Goal: Transaction & Acquisition: Book appointment/travel/reservation

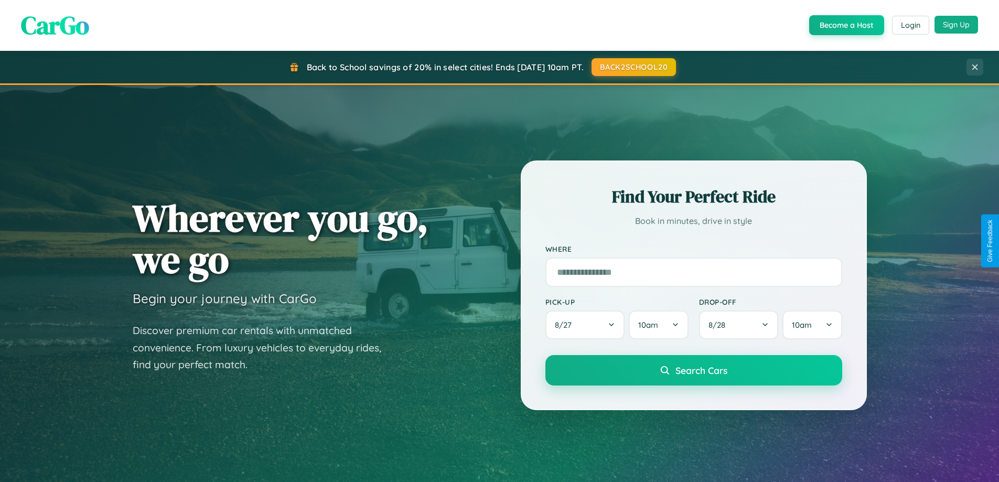
click at [956, 25] on button "Sign Up" at bounding box center [956, 25] width 44 height 18
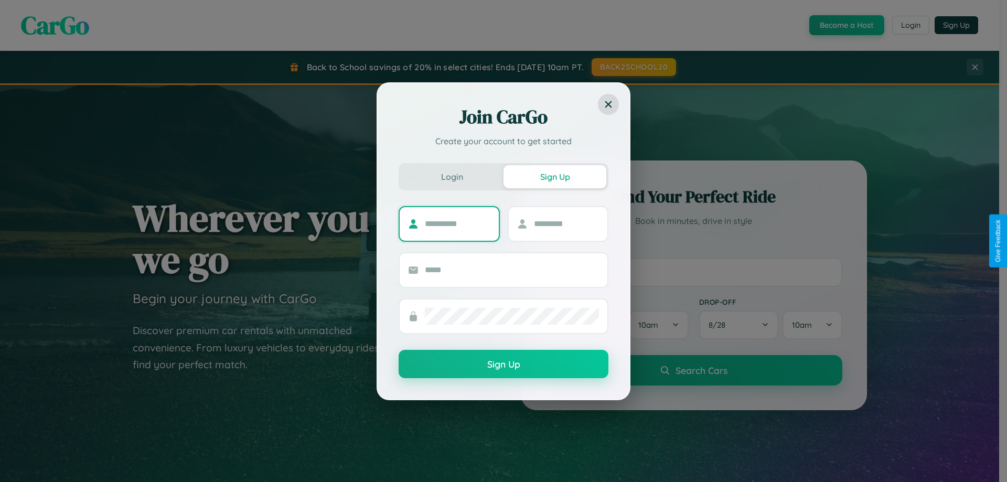
click at [457, 223] on input "text" at bounding box center [458, 224] width 66 height 17
type input "*****"
click at [566, 223] on input "text" at bounding box center [567, 224] width 66 height 17
type input "*****"
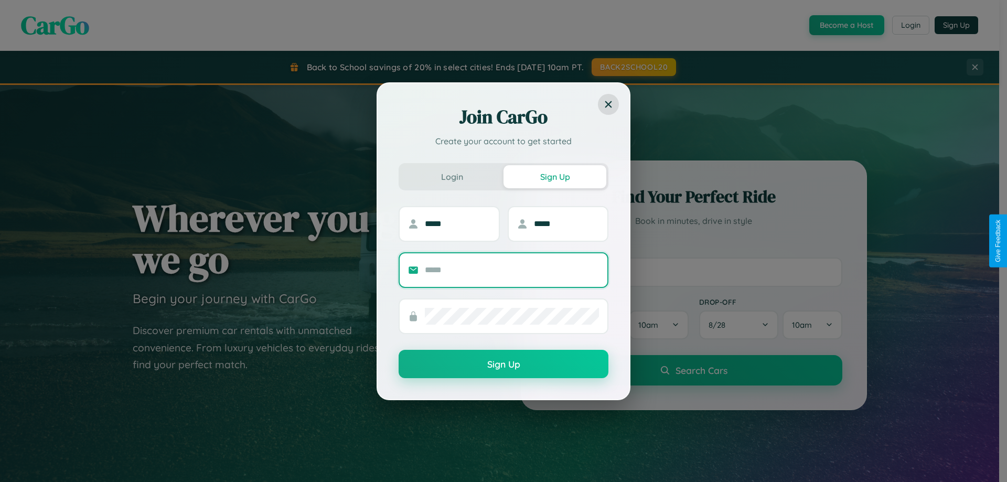
click at [512, 270] on input "text" at bounding box center [512, 270] width 174 height 17
type input "**********"
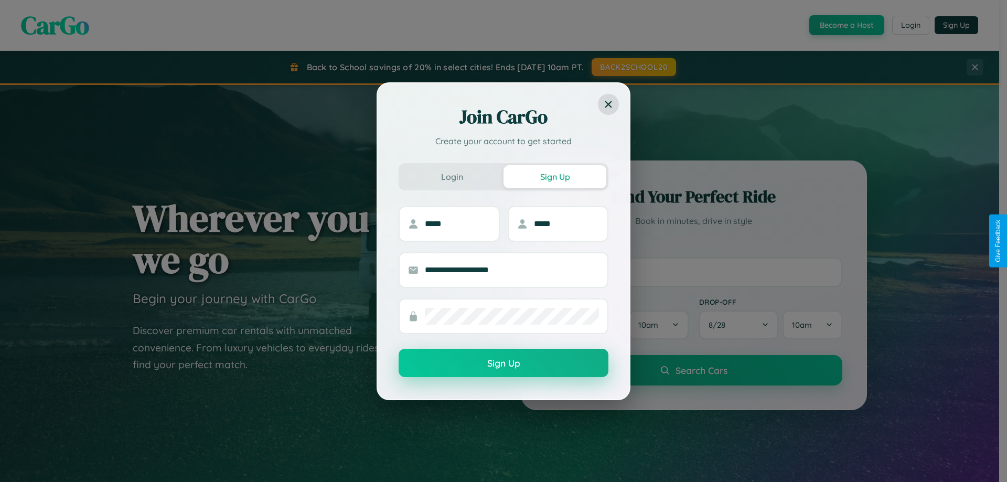
click at [503, 363] on button "Sign Up" at bounding box center [503, 363] width 210 height 28
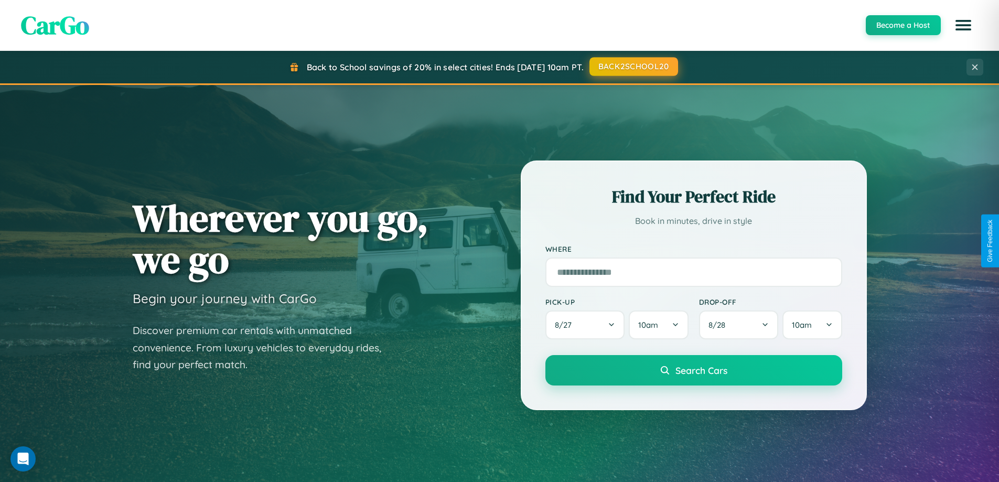
click at [633, 67] on button "BACK2SCHOOL20" at bounding box center [633, 66] width 89 height 19
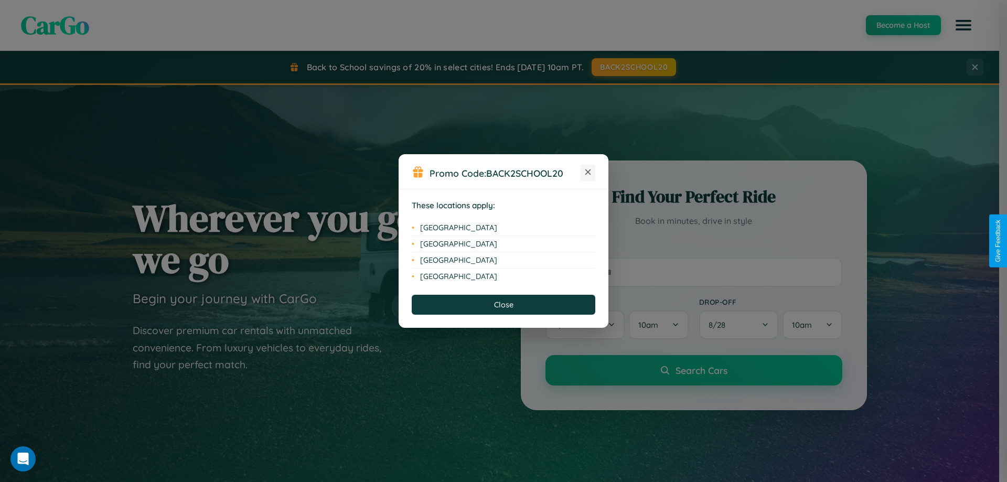
click at [588, 173] on icon at bounding box center [588, 172] width 6 height 6
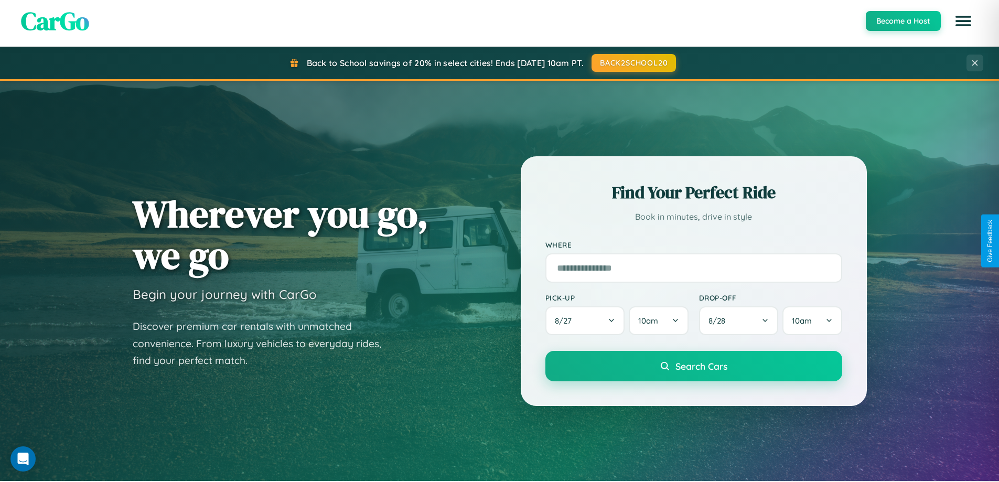
scroll to position [31, 0]
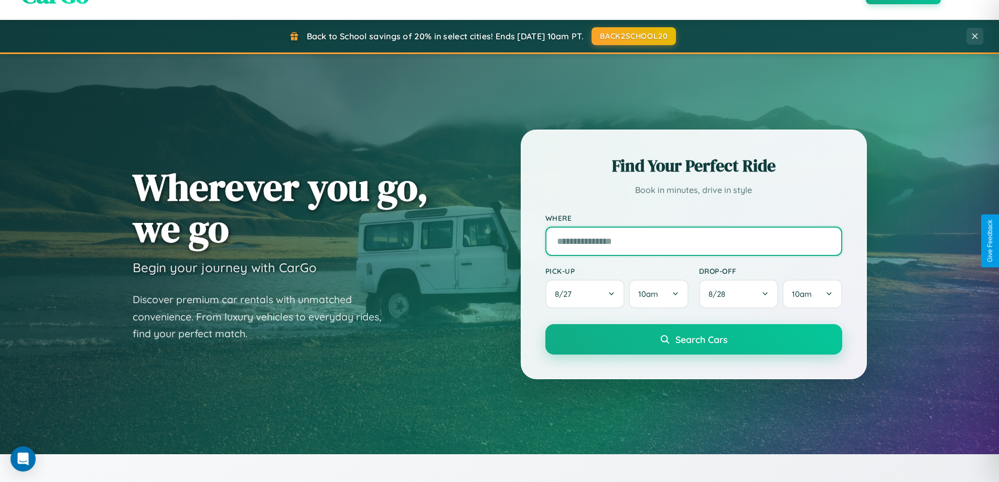
click at [693, 241] on input "text" at bounding box center [693, 241] width 297 height 29
type input "******"
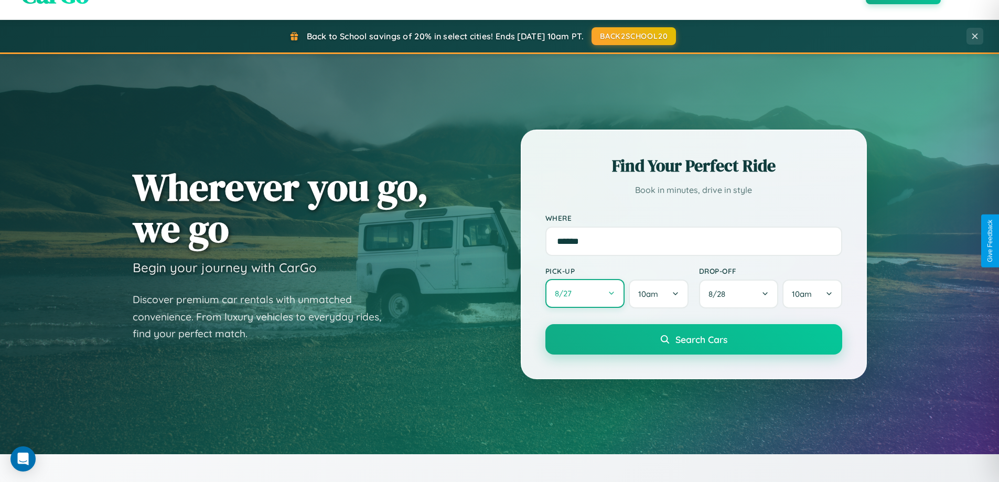
click at [585, 294] on button "8 / 27" at bounding box center [585, 293] width 80 height 29
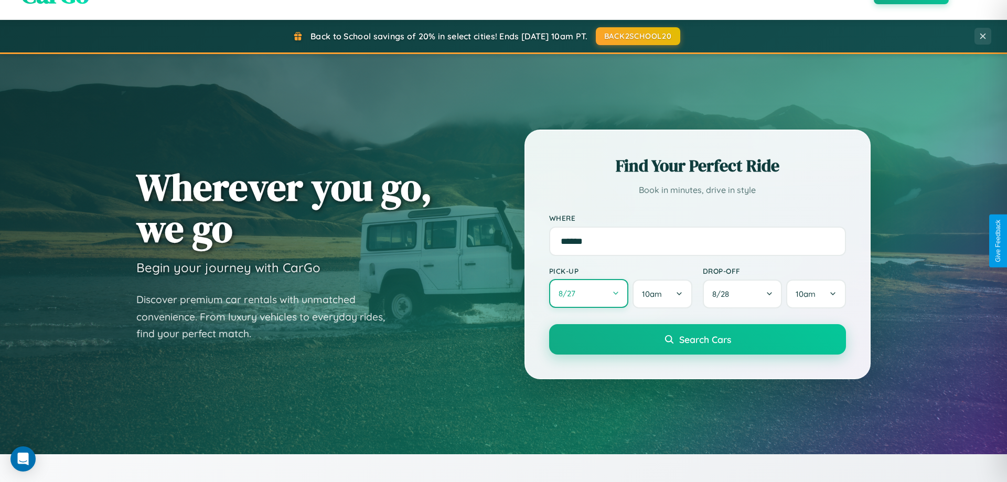
select select "*"
select select "****"
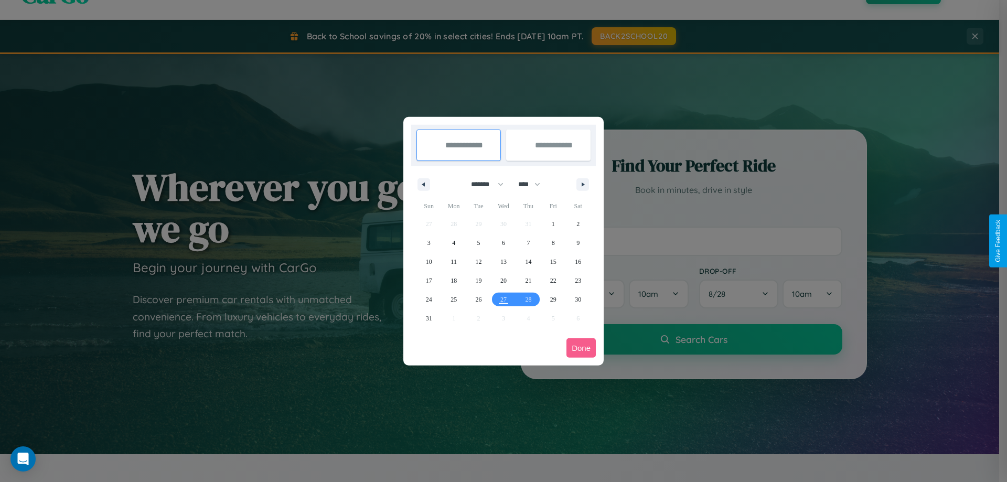
drag, startPoint x: 482, startPoint y: 184, endPoint x: 503, endPoint y: 210, distance: 33.6
click at [482, 184] on select "******* ******** ***** ***** *** **** **** ****** ********* ******* ******** **…" at bounding box center [485, 184] width 45 height 17
select select "*"
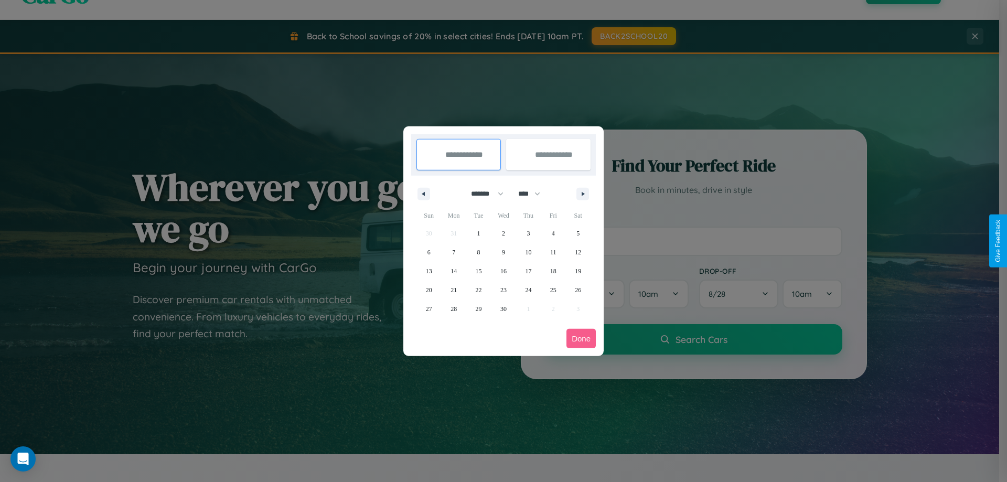
drag, startPoint x: 534, startPoint y: 193, endPoint x: 503, endPoint y: 210, distance: 34.7
click at [534, 193] on select "**** **** **** **** **** **** **** **** **** **** **** **** **** **** **** ****…" at bounding box center [528, 193] width 31 height 17
select select "****"
click at [503, 289] on span "22" at bounding box center [503, 290] width 6 height 19
type input "**********"
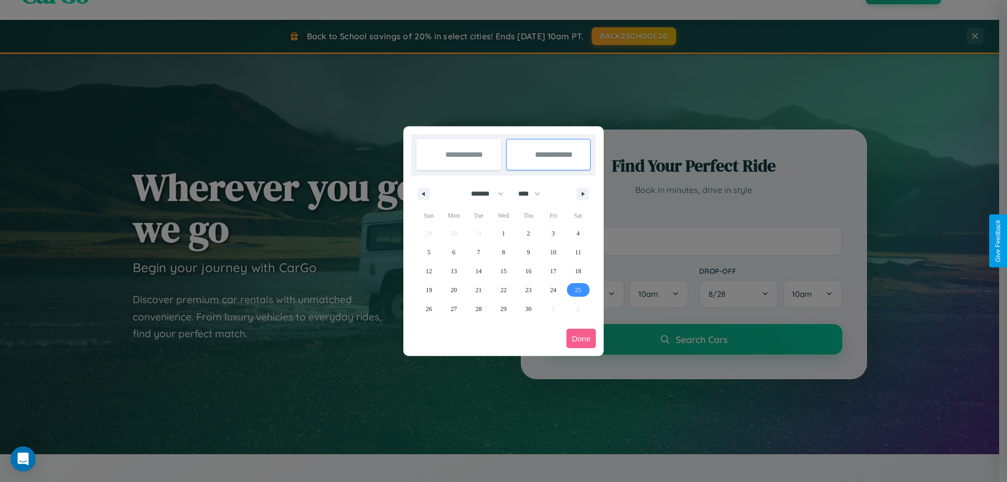
click at [578, 289] on span "25" at bounding box center [578, 290] width 6 height 19
type input "**********"
click at [581, 338] on button "Done" at bounding box center [580, 338] width 29 height 19
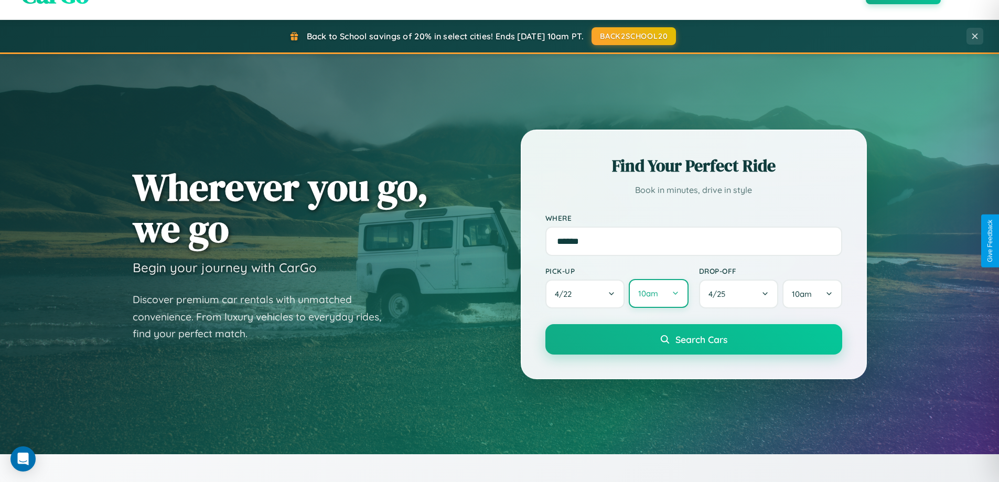
click at [658, 294] on button "10am" at bounding box center [658, 293] width 59 height 29
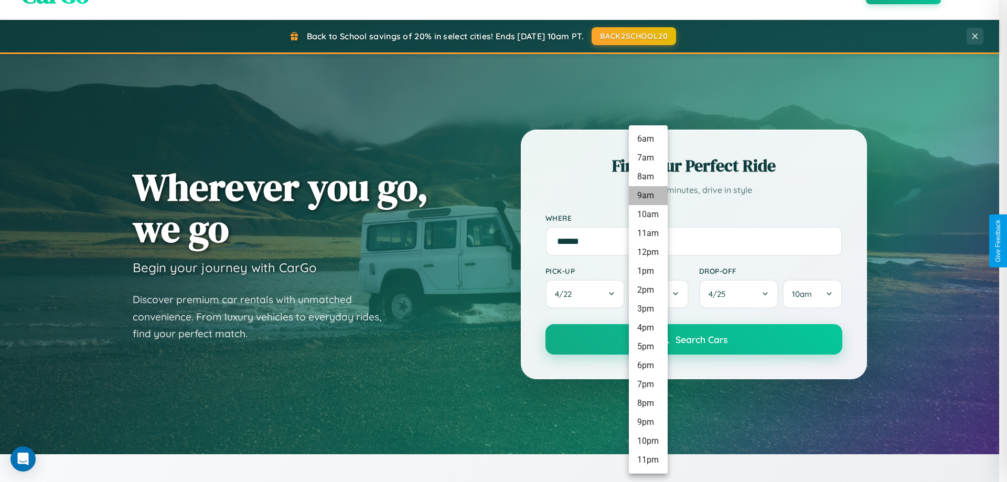
click at [648, 196] on li "9am" at bounding box center [648, 195] width 39 height 19
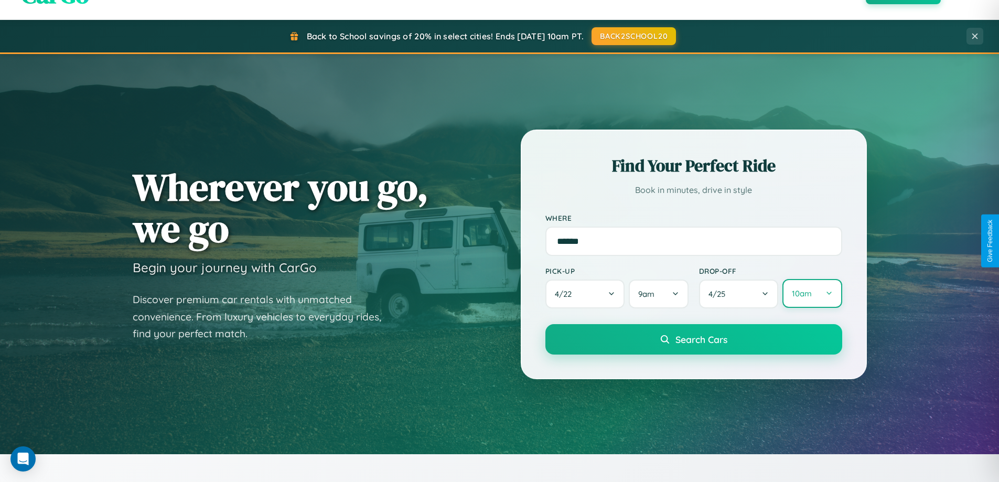
click at [812, 294] on button "10am" at bounding box center [811, 293] width 59 height 29
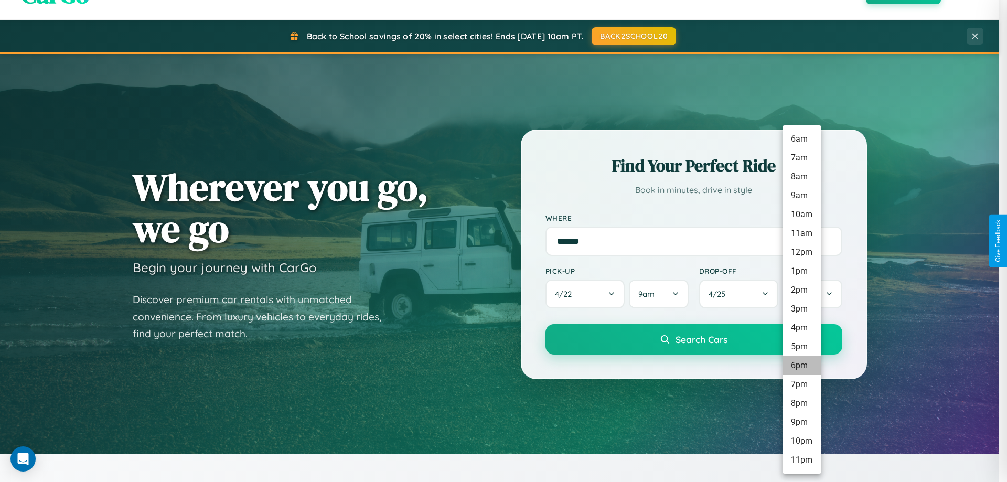
click at [801, 365] on li "6pm" at bounding box center [801, 365] width 39 height 19
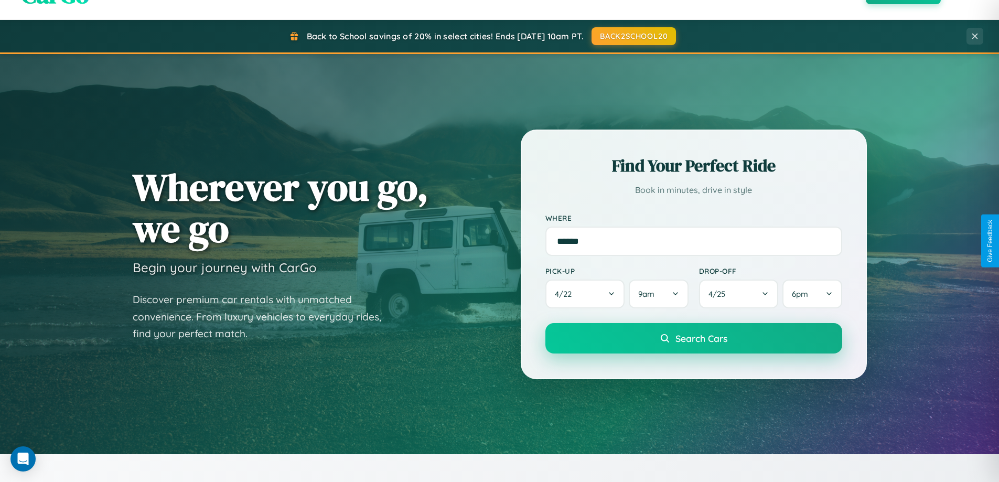
click at [693, 339] on span "Search Cars" at bounding box center [701, 338] width 52 height 12
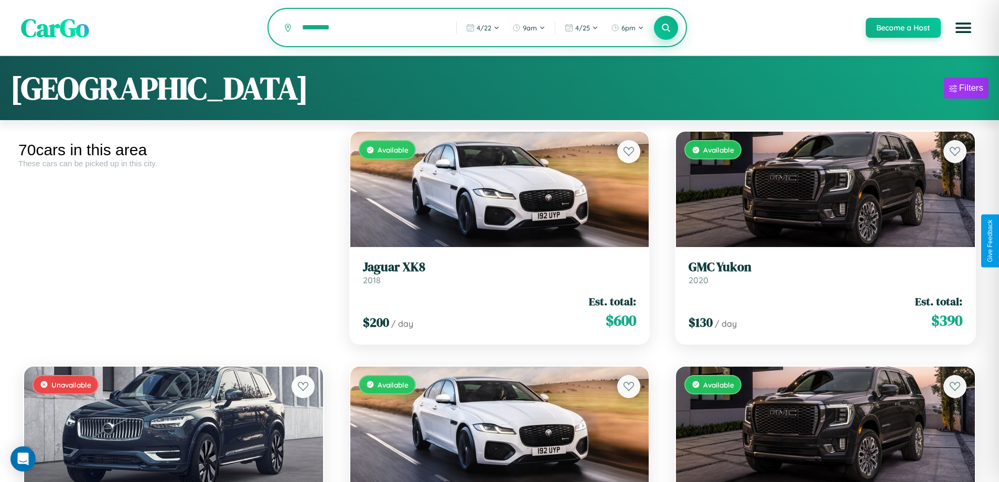
type input "*********"
click at [665, 28] on icon at bounding box center [666, 28] width 10 height 10
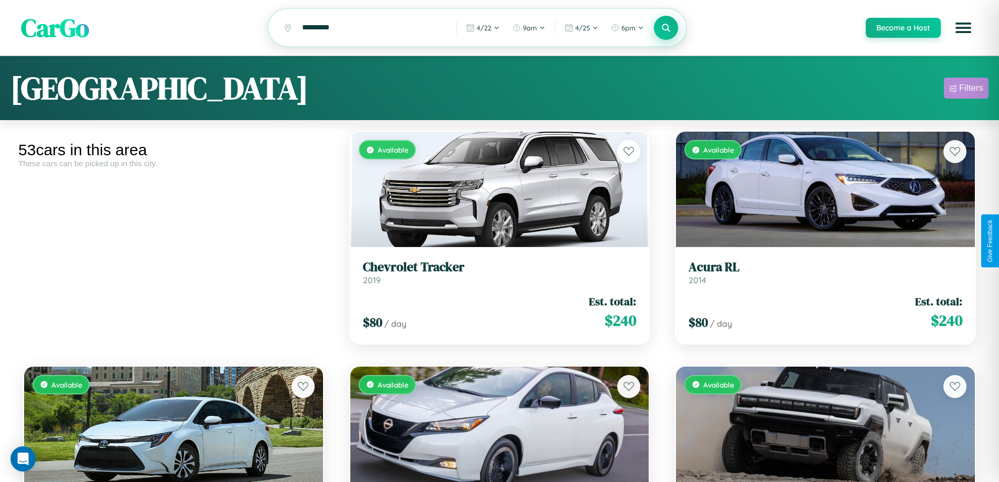
click at [966, 90] on div "Filters" at bounding box center [971, 88] width 24 height 10
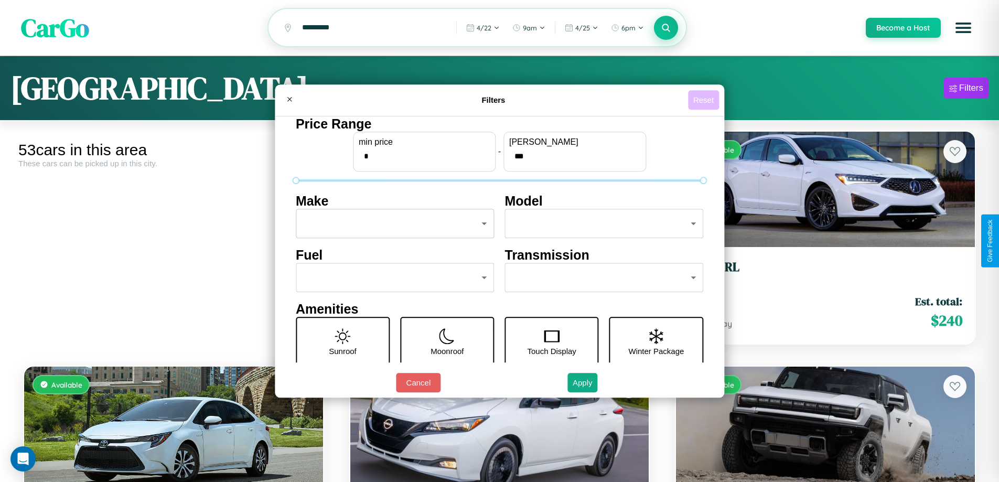
click at [705, 100] on button "Reset" at bounding box center [703, 99] width 31 height 19
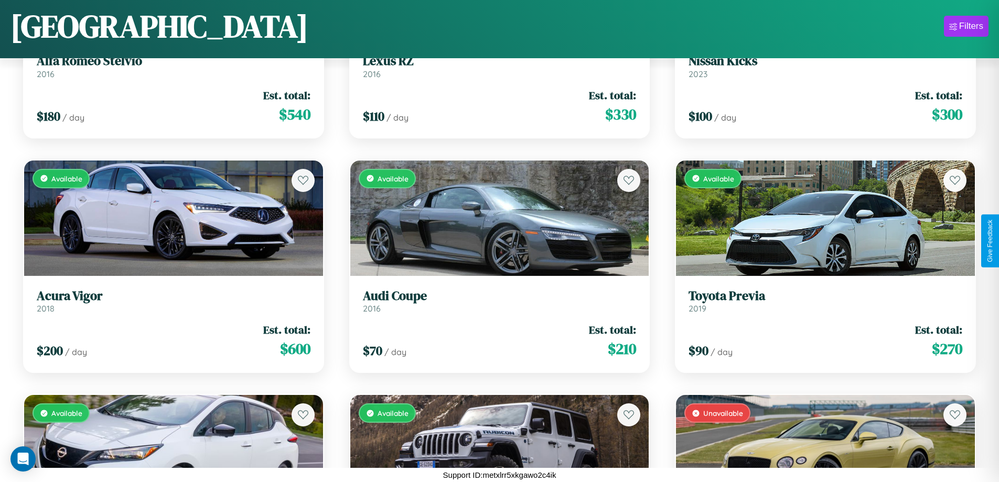
scroll to position [2730, 0]
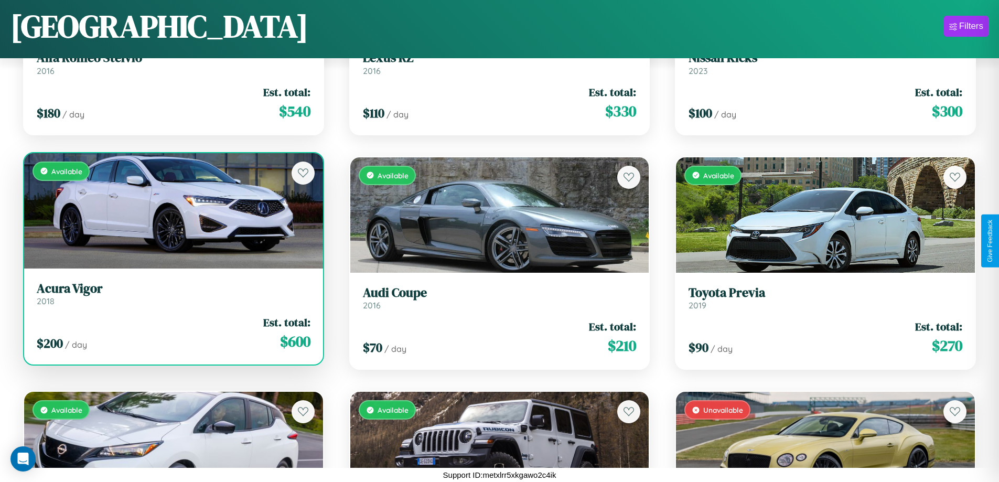
click at [172, 297] on link "Acura Vigor 2018" at bounding box center [174, 294] width 274 height 26
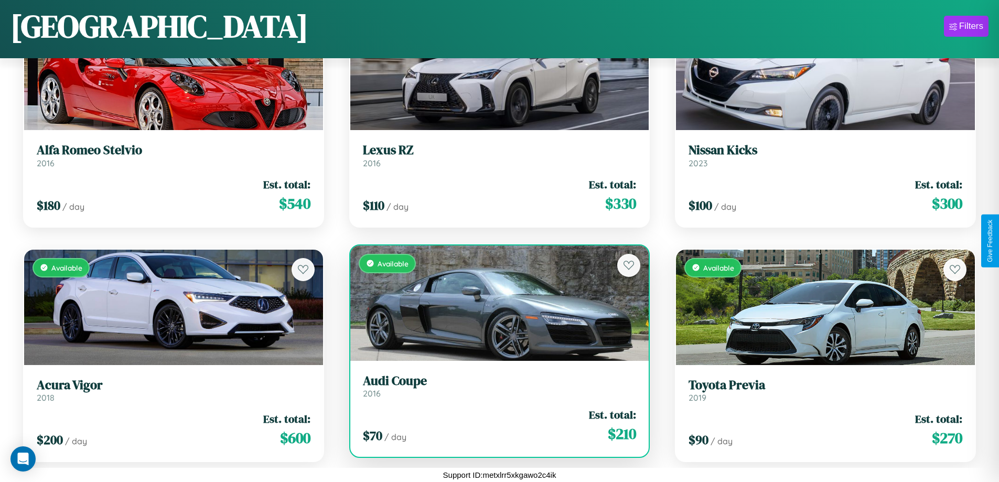
scroll to position [1086, 0]
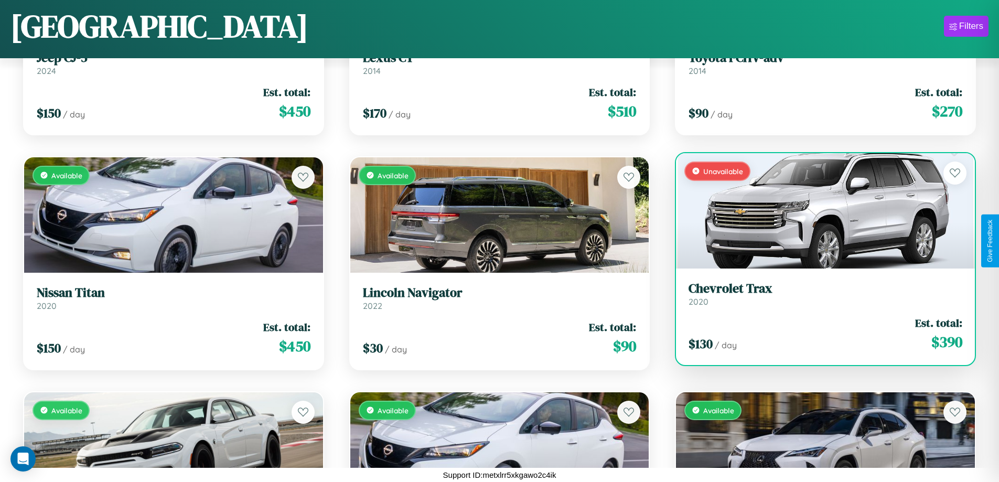
click at [818, 298] on link "Chevrolet Trax 2020" at bounding box center [825, 294] width 274 height 26
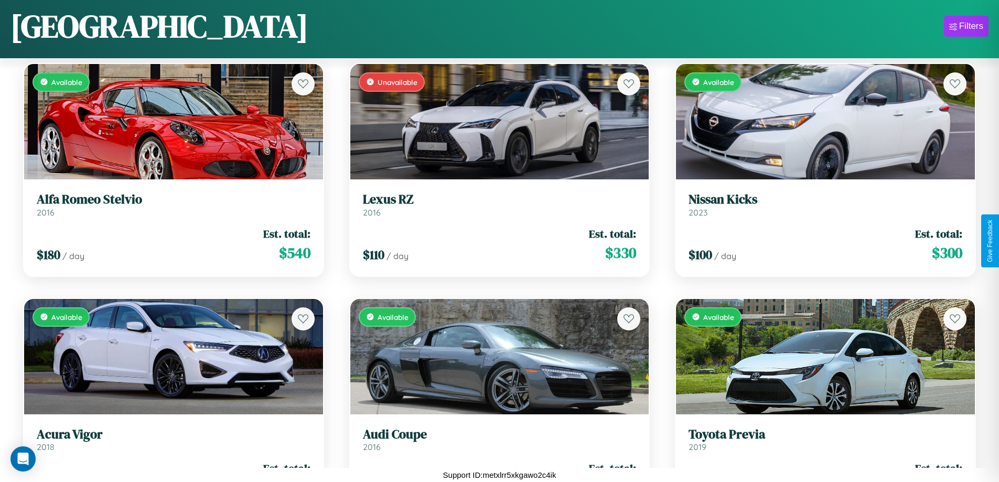
scroll to position [3669, 0]
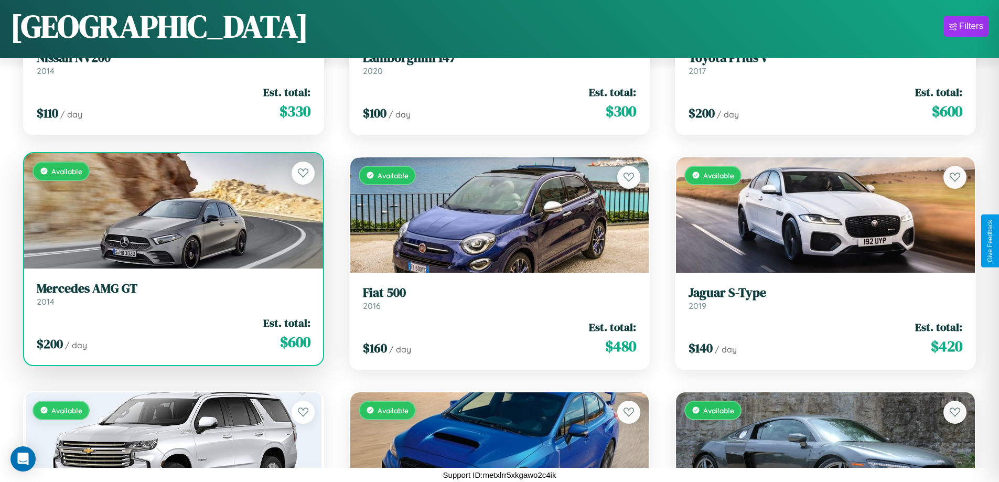
click at [172, 298] on link "Mercedes AMG GT 2014" at bounding box center [174, 294] width 274 height 26
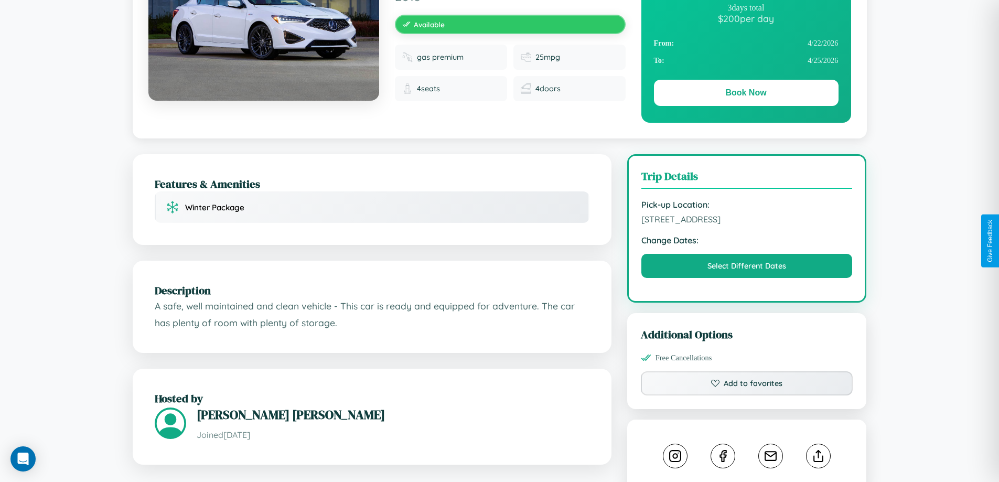
scroll to position [272, 0]
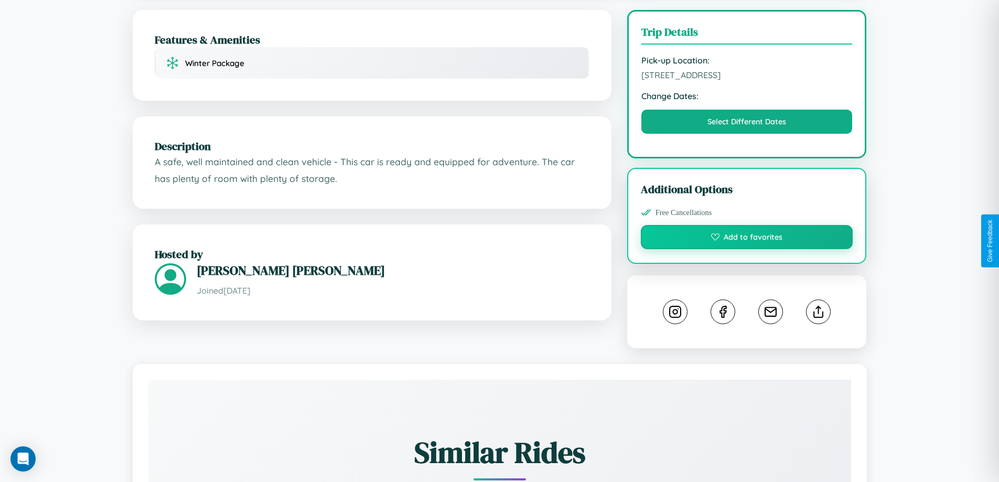
click at [747, 239] on button "Add to favorites" at bounding box center [747, 237] width 212 height 24
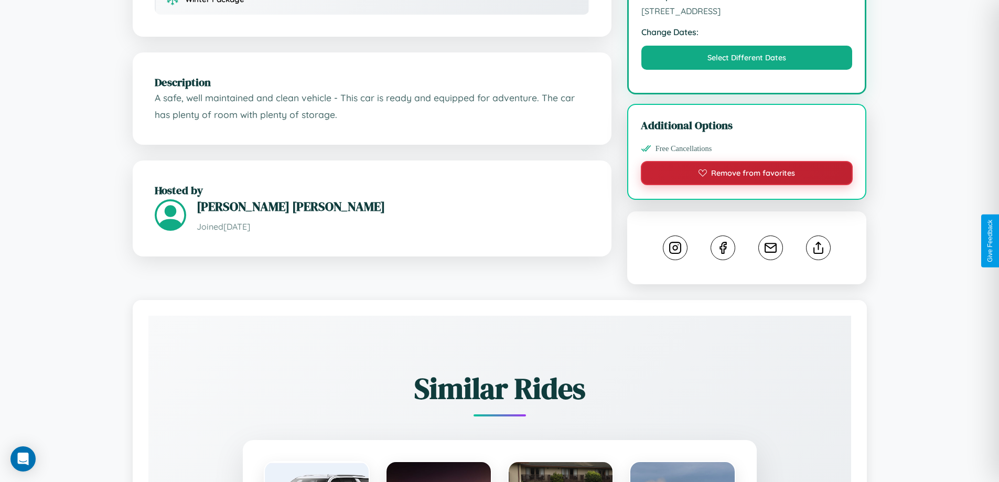
scroll to position [344, 0]
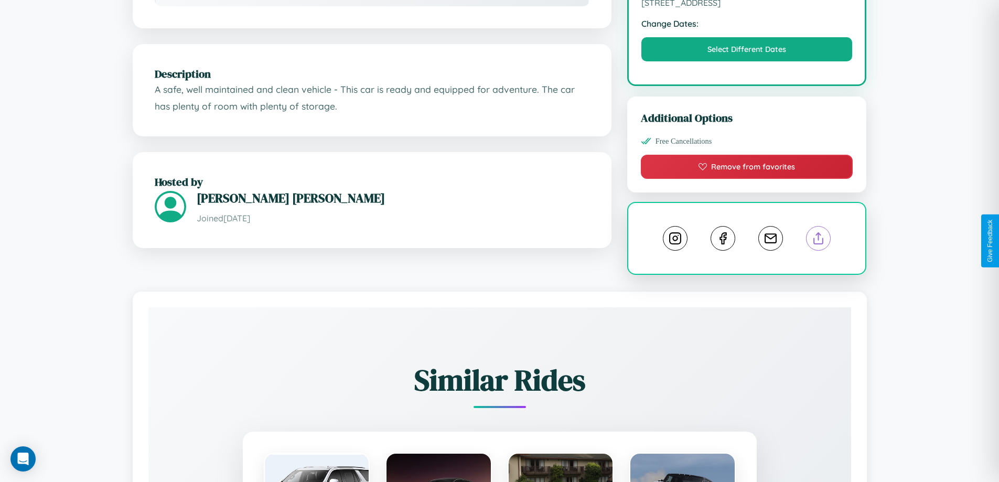
click at [818, 240] on line at bounding box center [818, 236] width 0 height 7
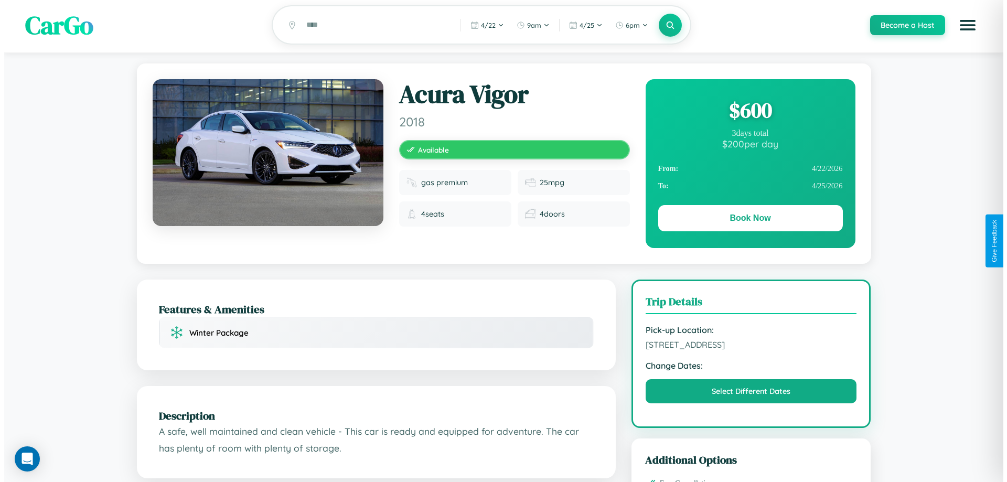
scroll to position [0, 0]
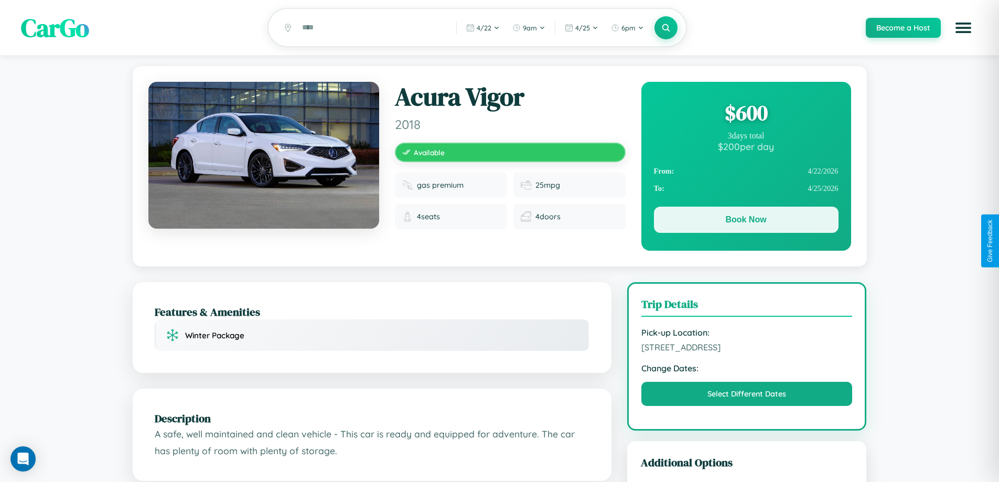
click at [746, 221] on button "Book Now" at bounding box center [746, 220] width 185 height 26
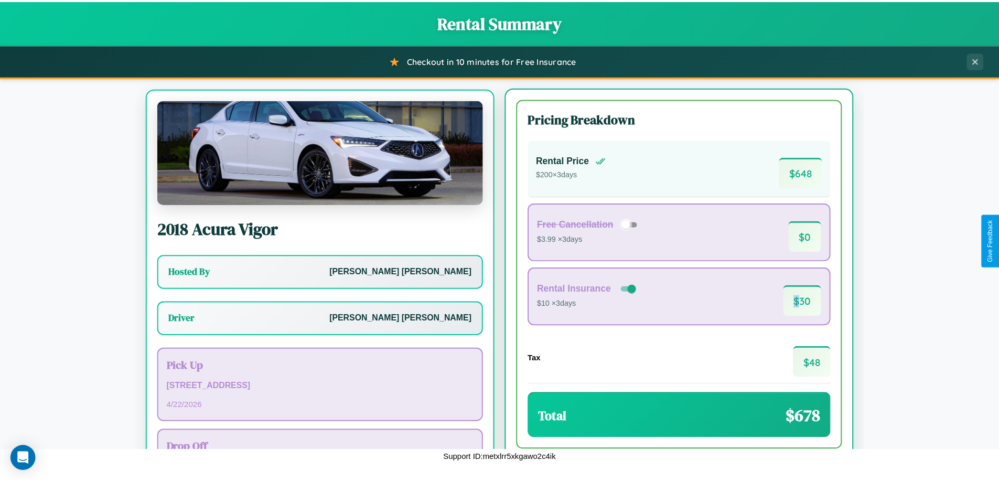
scroll to position [49, 0]
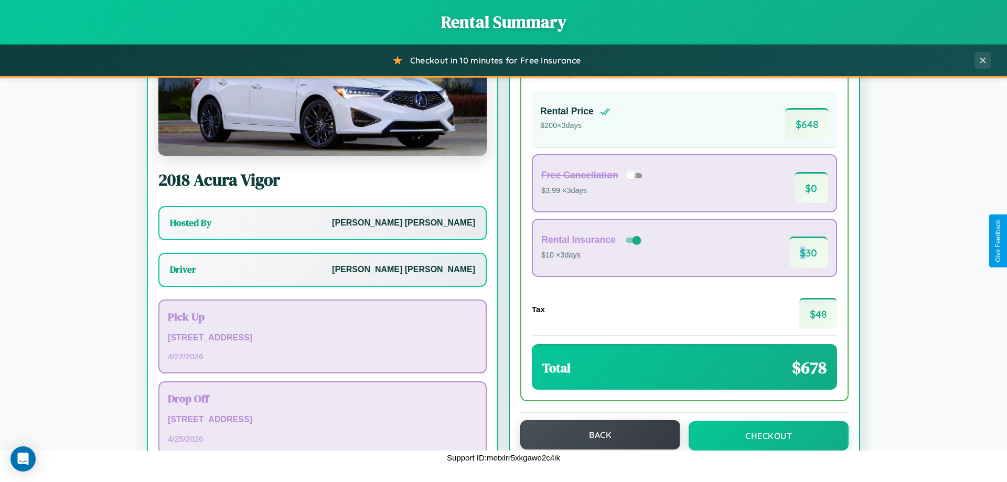
click at [595, 435] on button "Back" at bounding box center [600, 434] width 160 height 29
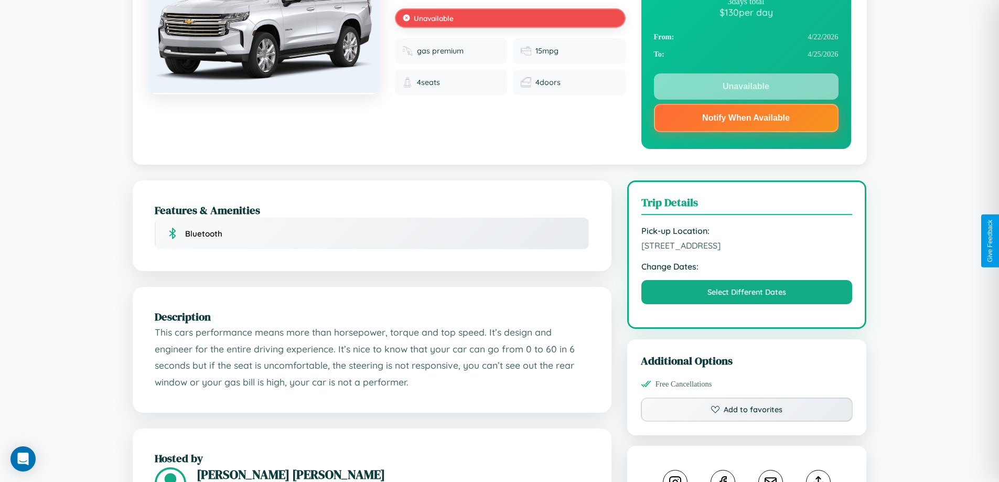
scroll to position [141, 0]
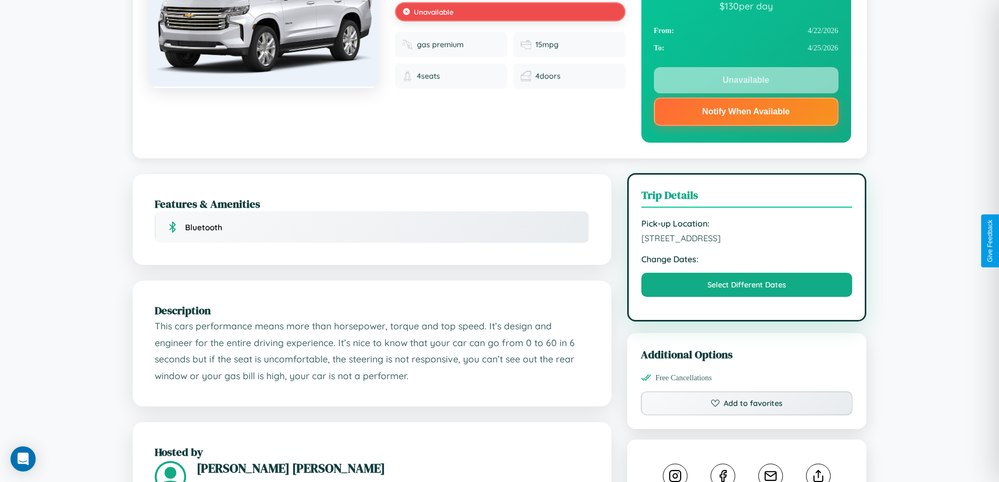
click at [747, 240] on span "2983 Oak Street Melbourne Victoria 77899 Australia" at bounding box center [746, 238] width 211 height 10
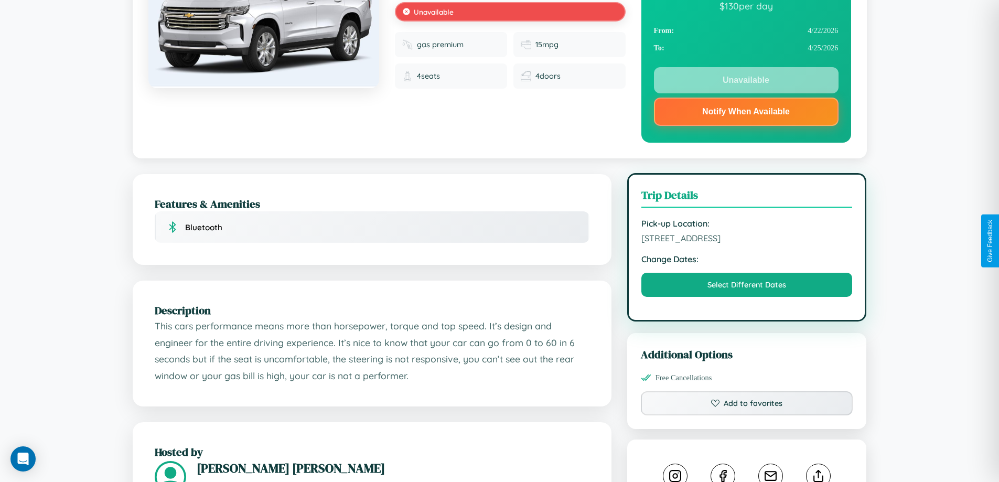
click at [747, 240] on span "2983 Oak Street Melbourne Victoria 77899 Australia" at bounding box center [746, 238] width 211 height 10
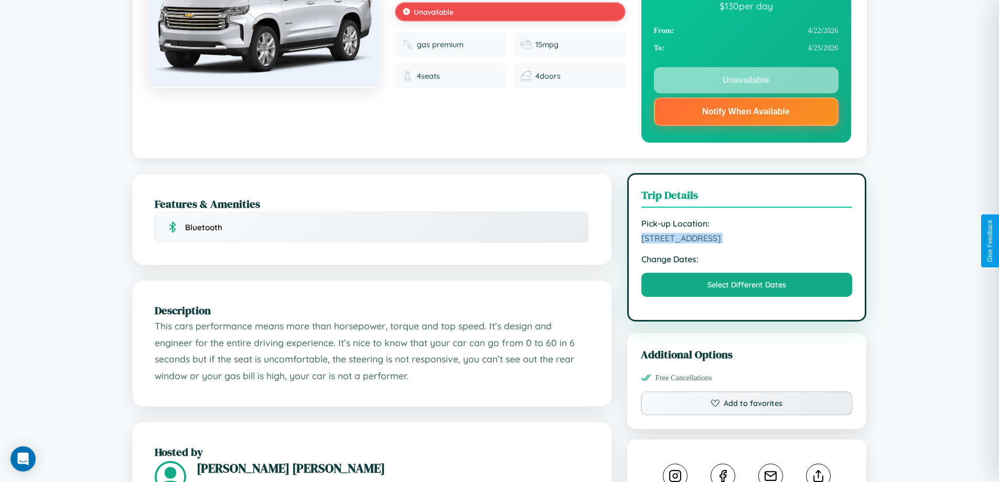
click at [747, 240] on span "2983 Oak Street Melbourne Victoria 77899 Australia" at bounding box center [746, 238] width 211 height 10
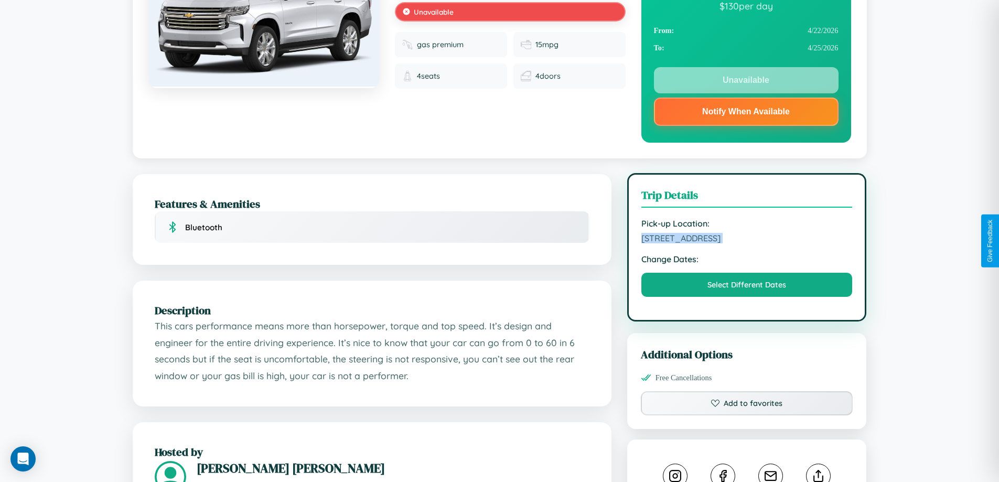
click at [747, 240] on span "2983 Oak Street Melbourne Victoria 77899 Australia" at bounding box center [746, 238] width 211 height 10
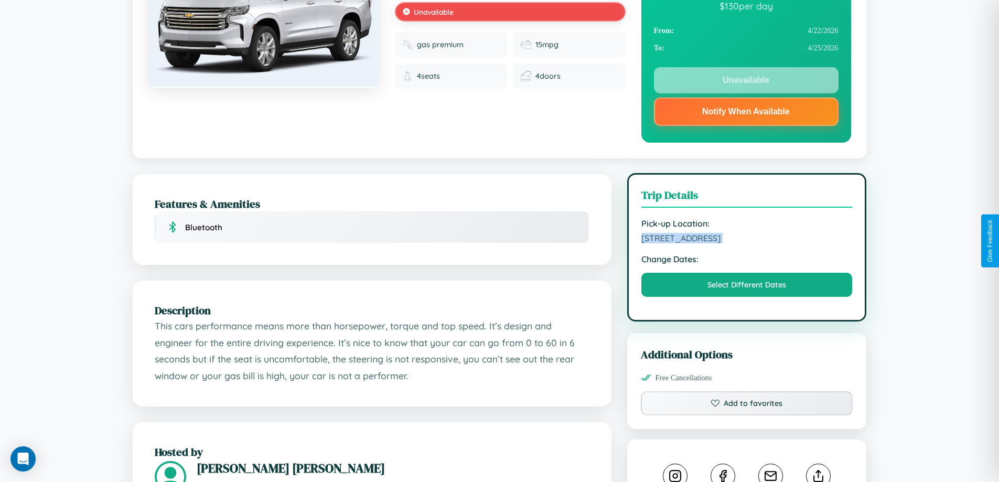
click at [747, 240] on span "2983 Oak Street Melbourne Victoria 77899 Australia" at bounding box center [746, 238] width 211 height 10
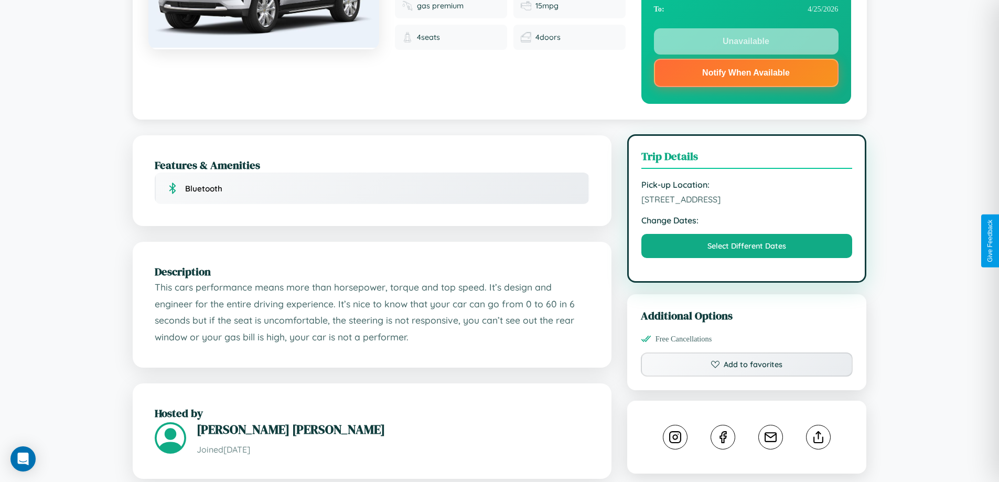
scroll to position [252, 0]
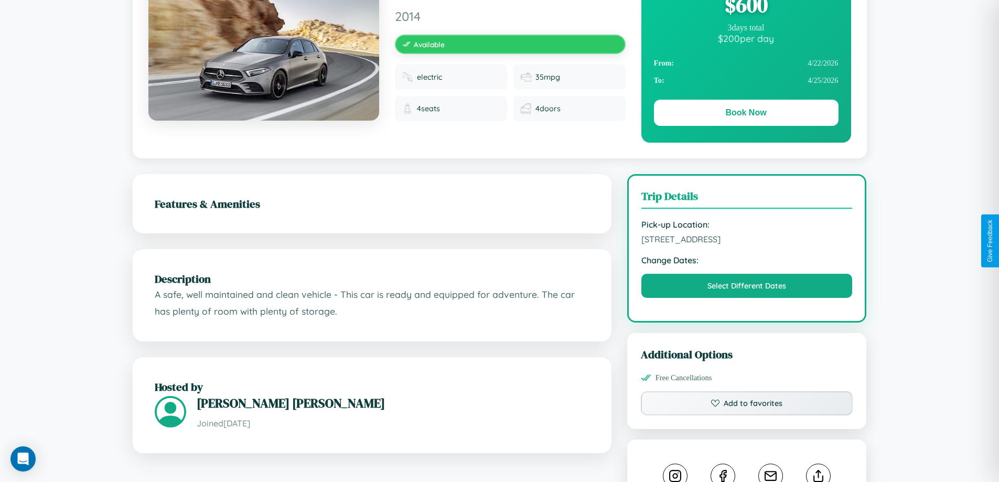
scroll to position [283, 0]
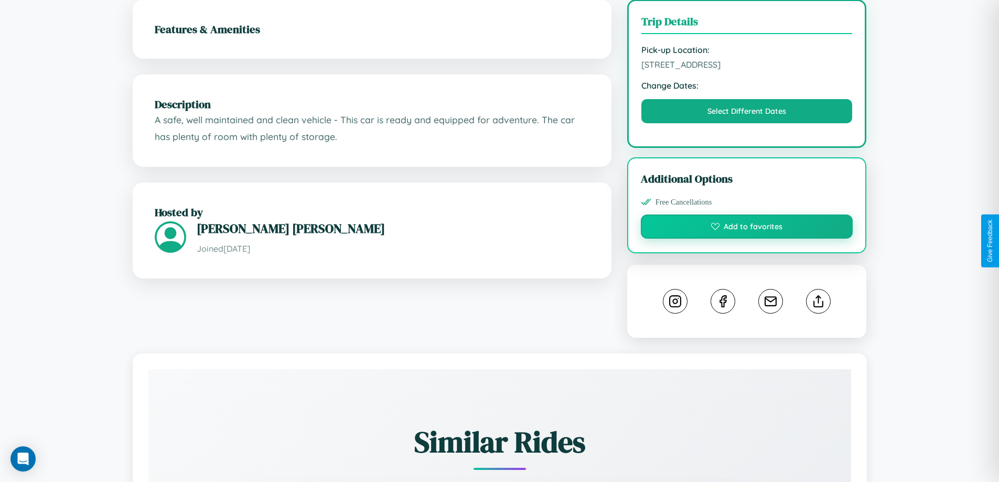
click at [747, 239] on button "Add to favorites" at bounding box center [747, 226] width 212 height 24
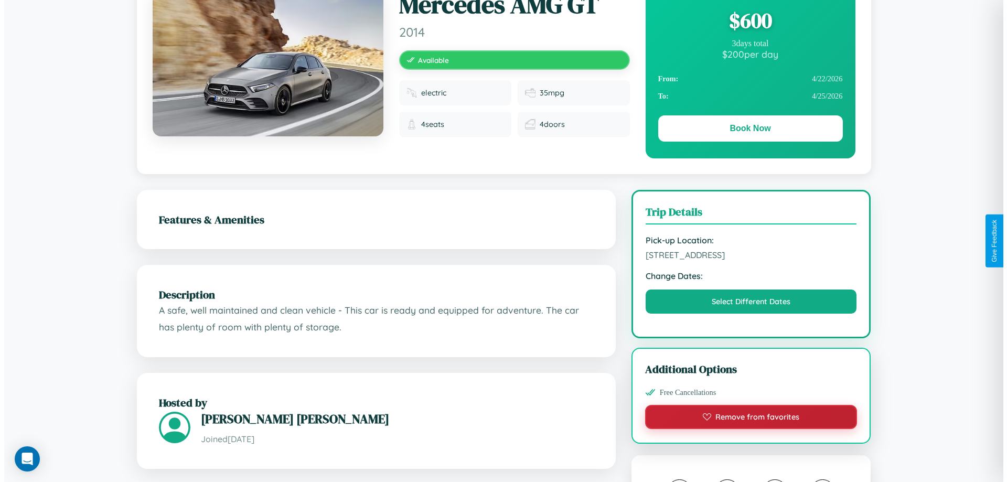
scroll to position [0, 0]
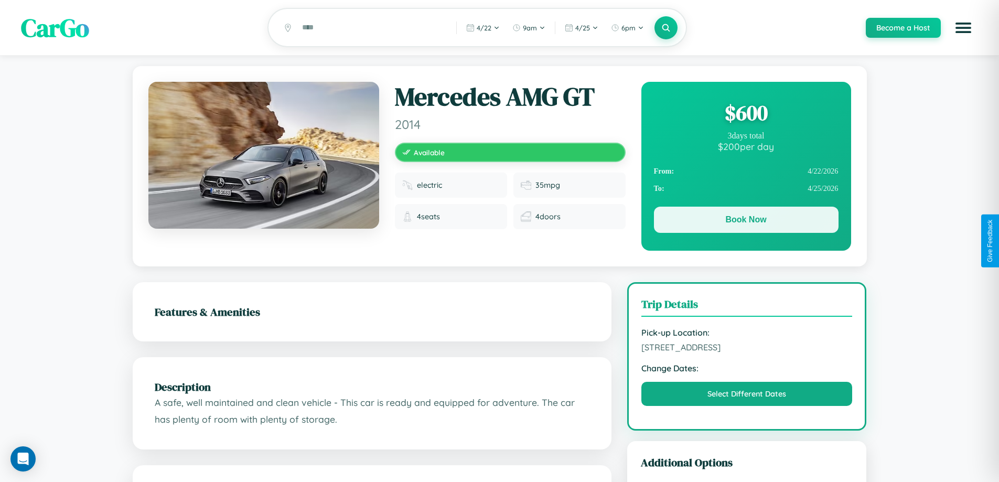
click at [746, 221] on button "Book Now" at bounding box center [746, 220] width 185 height 26
